Goal: Information Seeking & Learning: Learn about a topic

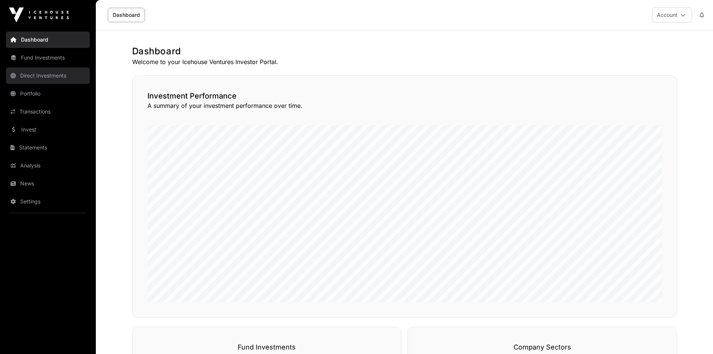
click at [36, 76] on link "Direct Investments" at bounding box center [48, 75] width 84 height 16
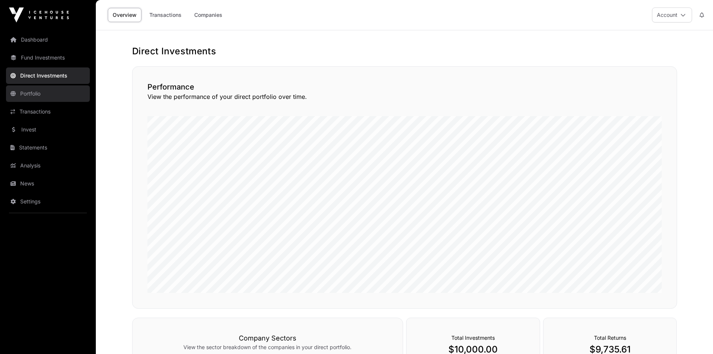
click at [34, 94] on link "Portfolio" at bounding box center [48, 93] width 84 height 16
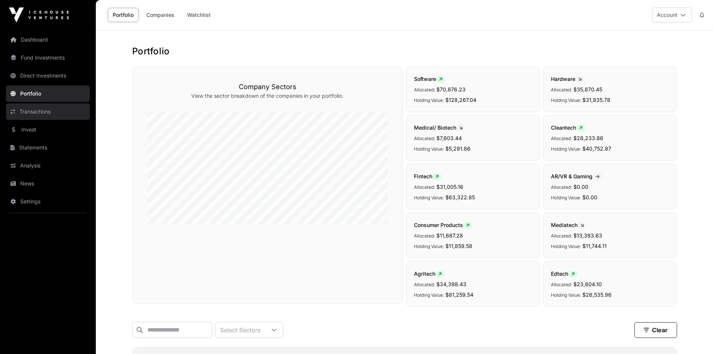
click at [43, 113] on link "Transactions" at bounding box center [48, 111] width 84 height 16
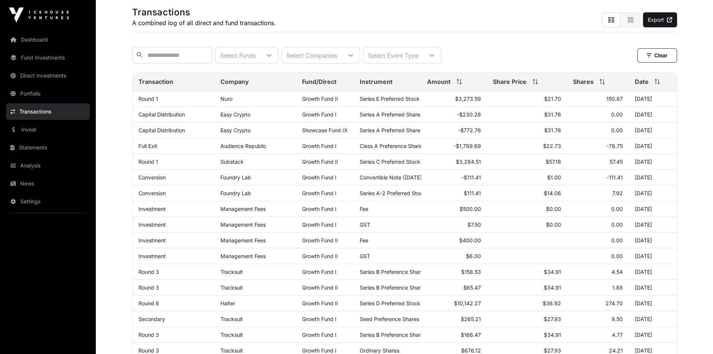
scroll to position [37, 0]
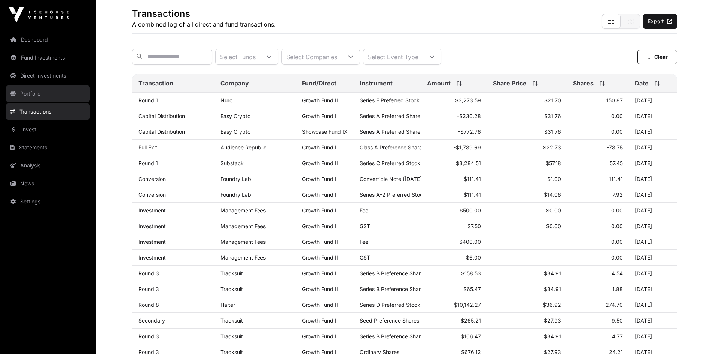
click at [33, 92] on link "Portfolio" at bounding box center [48, 93] width 84 height 16
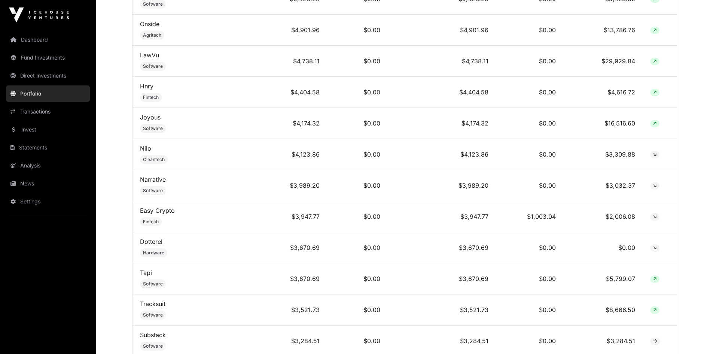
scroll to position [791, 0]
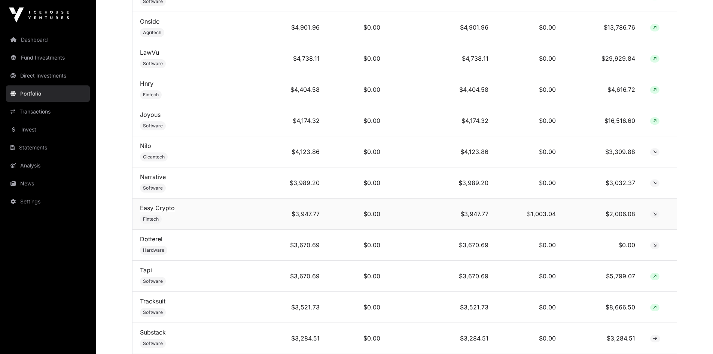
click at [157, 212] on link "Easy Crypto" at bounding box center [157, 207] width 35 height 7
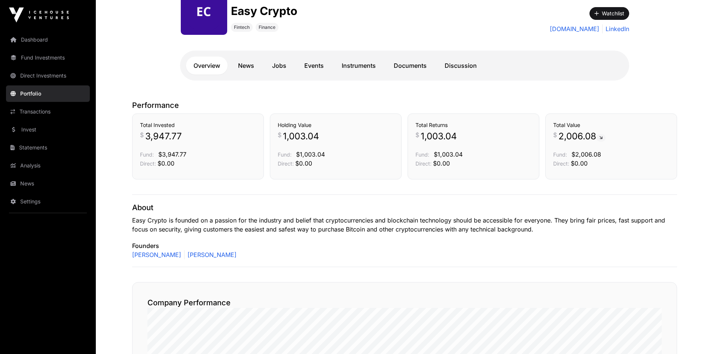
scroll to position [94, 0]
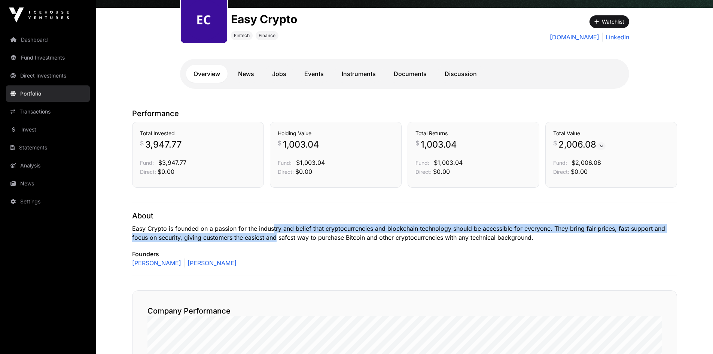
drag, startPoint x: 272, startPoint y: 226, endPoint x: 278, endPoint y: 236, distance: 12.1
click at [278, 236] on p "Easy Crypto is founded on a passion for the industry and belief that cryptocurr…" at bounding box center [404, 233] width 545 height 18
click at [308, 73] on link "Events" at bounding box center [314, 74] width 34 height 18
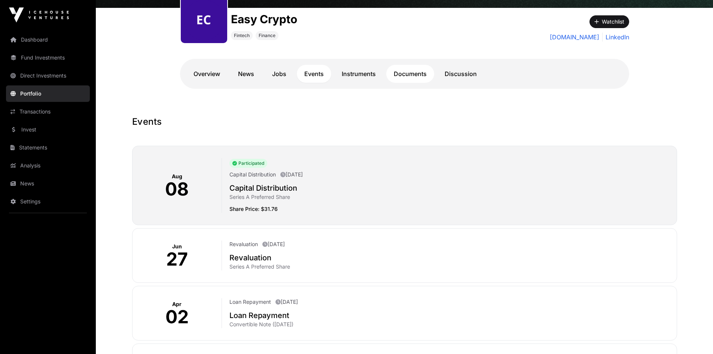
click at [400, 71] on link "Documents" at bounding box center [410, 74] width 48 height 18
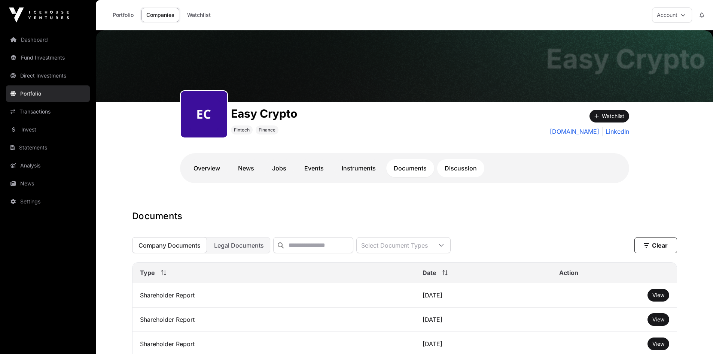
click at [475, 168] on link "Discussion" at bounding box center [460, 168] width 47 height 18
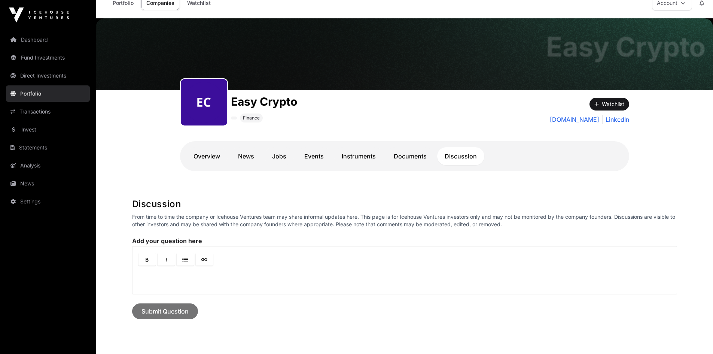
scroll to position [70, 0]
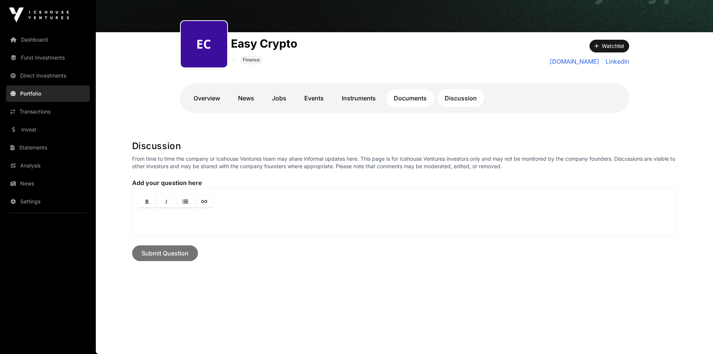
click at [411, 100] on link "Documents" at bounding box center [410, 98] width 48 height 18
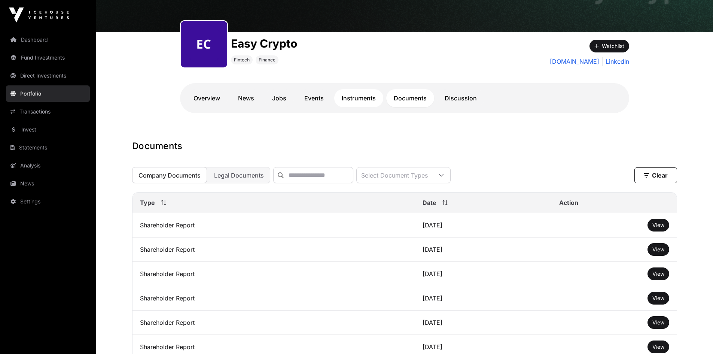
click at [351, 95] on link "Instruments" at bounding box center [358, 98] width 49 height 18
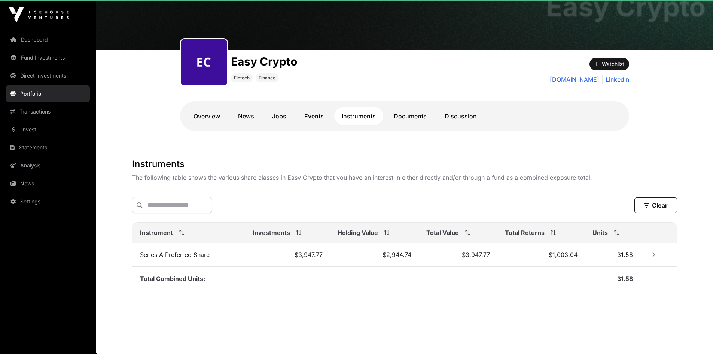
scroll to position [53, 0]
